Goal: Find specific page/section: Find specific page/section

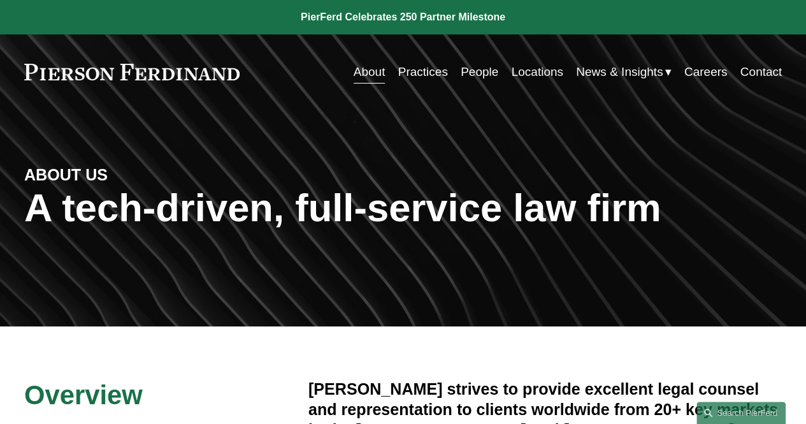
click at [421, 76] on link "Practices" at bounding box center [423, 72] width 50 height 24
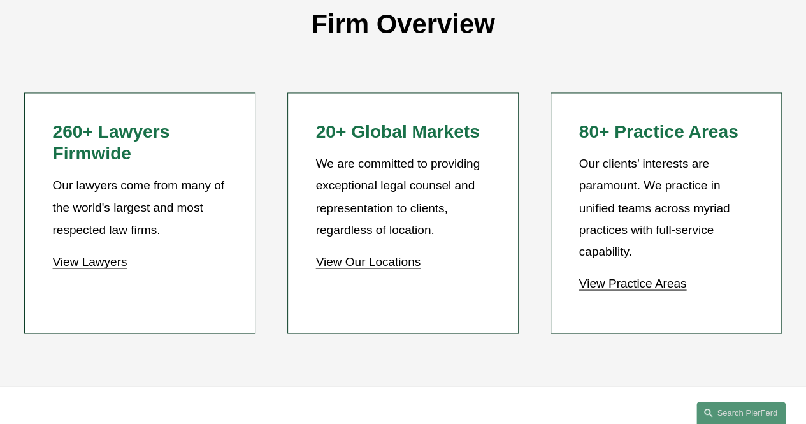
scroll to position [1028, 0]
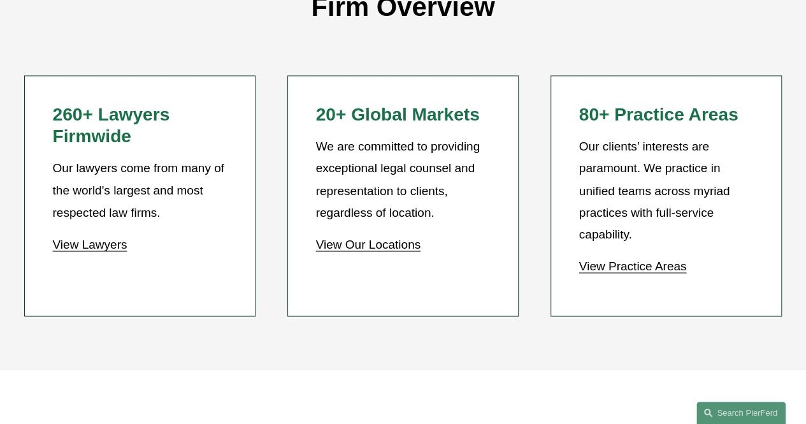
click at [630, 272] on link "View Practice Areas" at bounding box center [633, 265] width 108 height 13
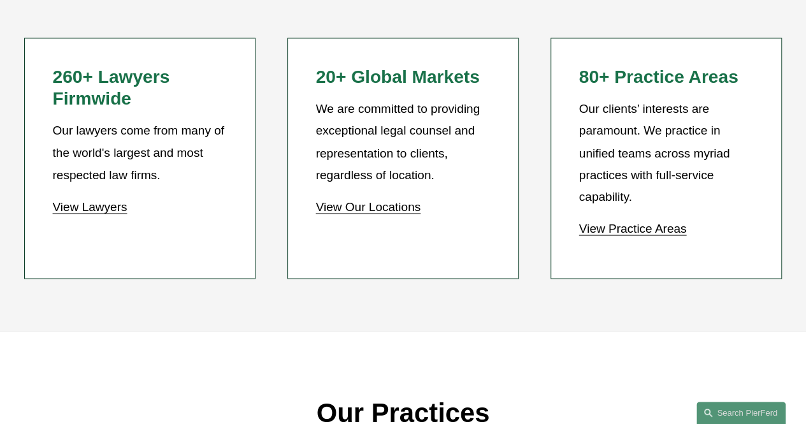
scroll to position [1063, 0]
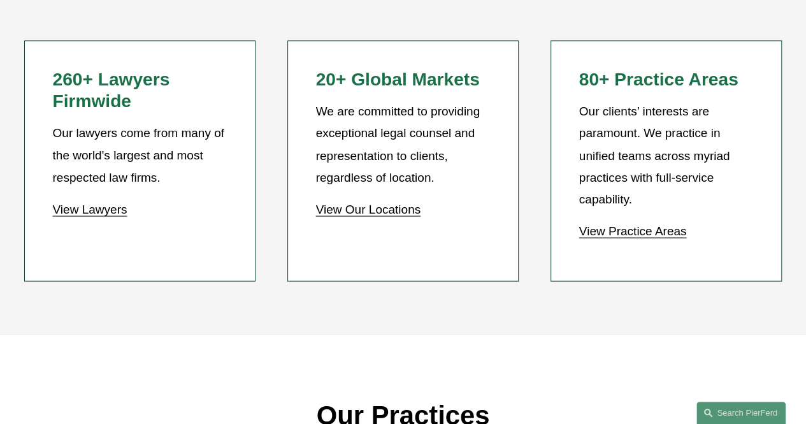
click at [620, 242] on p "View Practice Areas" at bounding box center [666, 231] width 175 height 22
click at [621, 237] on link "View Practice Areas" at bounding box center [633, 230] width 108 height 13
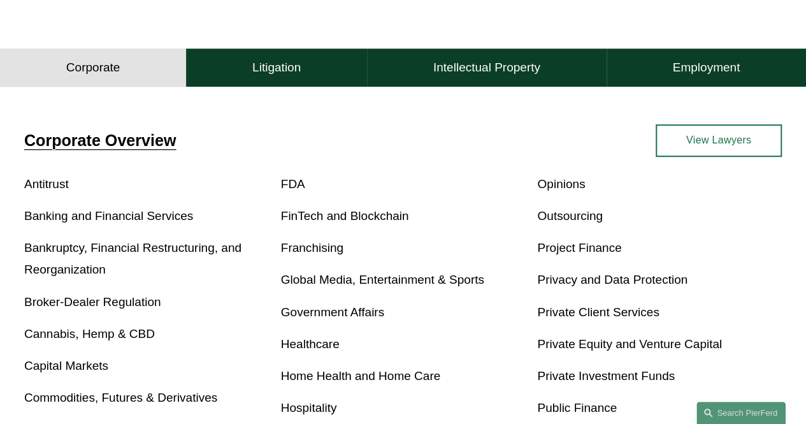
scroll to position [340, 0]
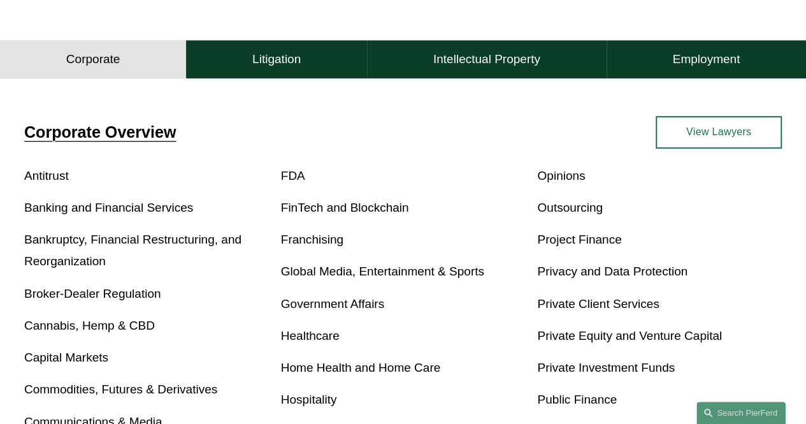
click at [681, 133] on link "View Lawyers" at bounding box center [719, 132] width 126 height 33
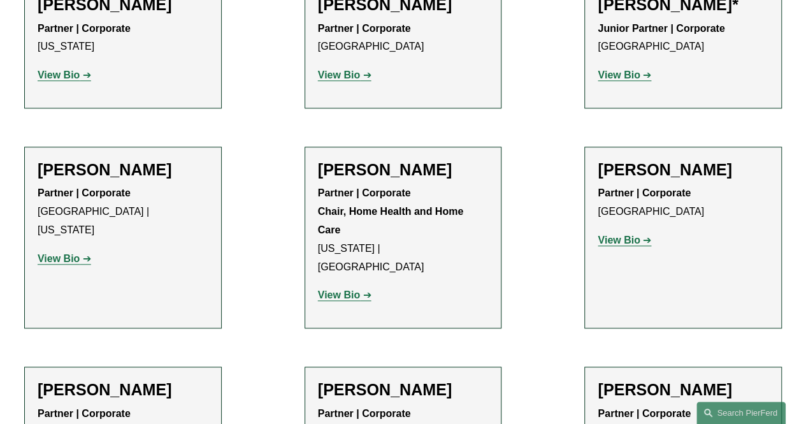
scroll to position [541, 0]
